Goal: Information Seeking & Learning: Learn about a topic

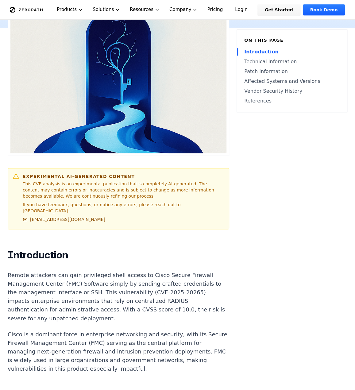
scroll to position [307, 0]
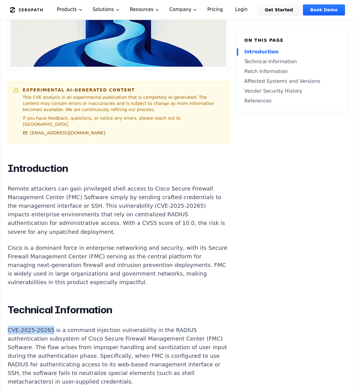
drag, startPoint x: 48, startPoint y: 315, endPoint x: 2, endPoint y: 315, distance: 45.7
copy p "CVE-2025-20265"
drag, startPoint x: 35, startPoint y: 192, endPoint x: 71, endPoint y: 192, distance: 35.6
click at [71, 192] on p "Remote attackers can gain privileged shell access to Cisco Secure Firewall Mana…" at bounding box center [118, 210] width 221 height 52
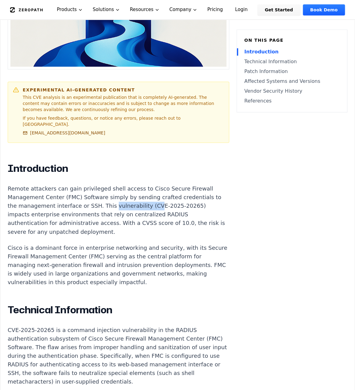
drag, startPoint x: 104, startPoint y: 192, endPoint x: 142, endPoint y: 191, distance: 37.7
click at [142, 191] on p "Remote attackers can gain privileged shell access to Cisco Secure Firewall Mana…" at bounding box center [118, 210] width 221 height 52
drag, startPoint x: 99, startPoint y: 213, endPoint x: 82, endPoint y: 209, distance: 17.9
click at [99, 213] on p "Remote attackers can gain privileged shell access to Cisco Secure Firewall Mana…" at bounding box center [118, 210] width 221 height 52
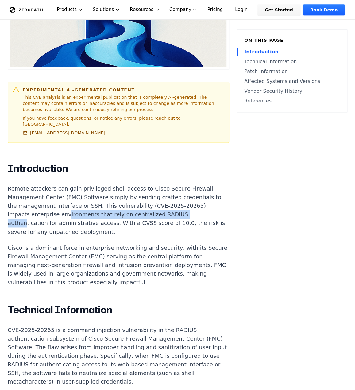
drag, startPoint x: 42, startPoint y: 198, endPoint x: 162, endPoint y: 199, distance: 119.6
click at [162, 199] on p "Remote attackers can gain privileged shell access to Cisco Secure Firewall Mana…" at bounding box center [118, 210] width 221 height 52
click at [153, 217] on p "Remote attackers can gain privileged shell access to Cisco Secure Firewall Mana…" at bounding box center [118, 210] width 221 height 52
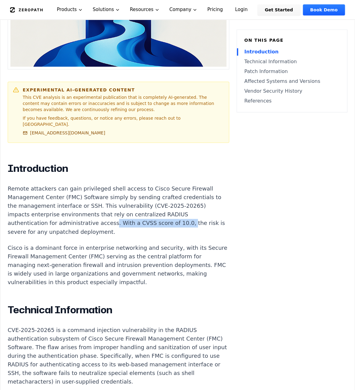
drag, startPoint x: 58, startPoint y: 207, endPoint x: 126, endPoint y: 207, distance: 68.7
click at [126, 207] on p "Remote attackers can gain privileged shell access to Cisco Secure Firewall Mana…" at bounding box center [118, 210] width 221 height 52
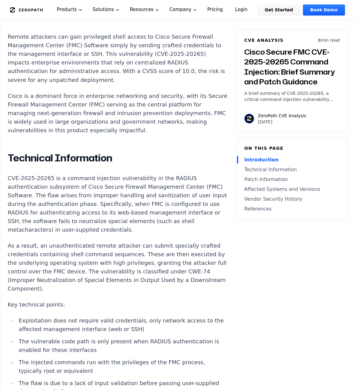
scroll to position [460, 0]
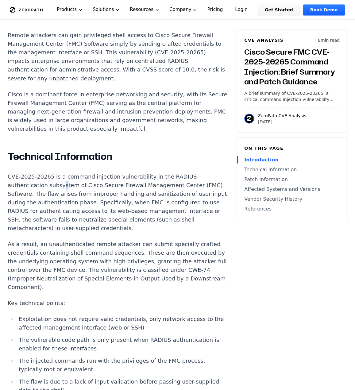
drag, startPoint x: 59, startPoint y: 164, endPoint x: 64, endPoint y: 165, distance: 5.3
click at [61, 172] on p "CVE-2025-20265 is a command injection vulnerability in the RADIUS authenticatio…" at bounding box center [118, 202] width 221 height 60
drag, startPoint x: 87, startPoint y: 168, endPoint x: 116, endPoint y: 169, distance: 28.5
click at [116, 172] on p "CVE-2025-20265 is a command injection vulnerability in the RADIUS authenticatio…" at bounding box center [118, 202] width 221 height 60
click at [124, 211] on p "CVE-2025-20265 is a command injection vulnerability in the RADIUS authenticatio…" at bounding box center [118, 202] width 221 height 60
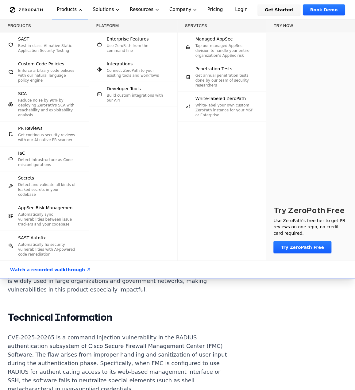
scroll to position [307, 0]
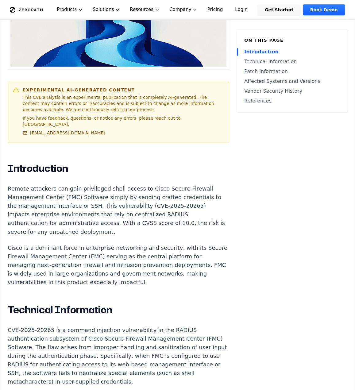
click at [175, 216] on p "Remote attackers can gain privileged shell access to Cisco Secure Firewall Mana…" at bounding box center [118, 210] width 221 height 52
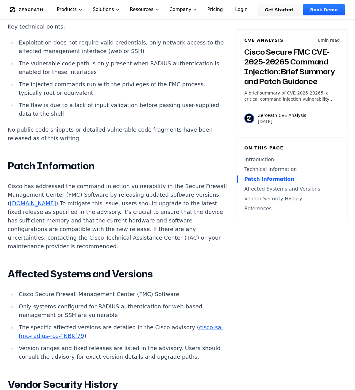
scroll to position [705, 0]
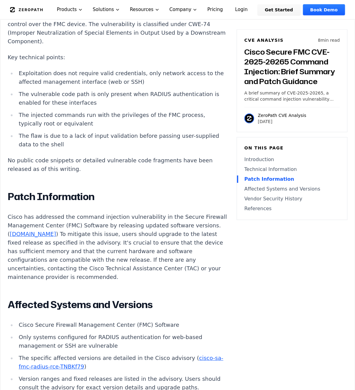
click at [139, 158] on div "Introduction Remote attackers can gain privileged shell access to Cisco Secure …" at bounding box center [118, 208] width 221 height 889
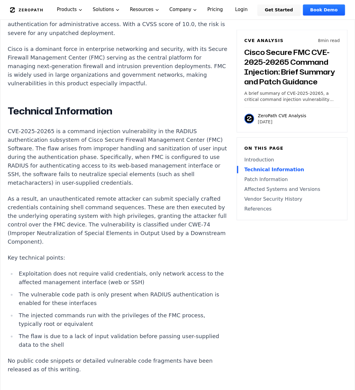
scroll to position [491, 0]
